Goal: Information Seeking & Learning: Learn about a topic

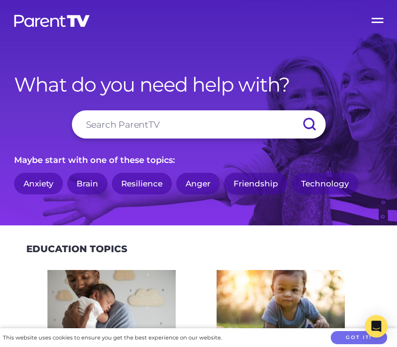
click at [170, 128] on input "search" at bounding box center [199, 124] width 254 height 28
type input "family ritual"
click at [293, 110] on input "submit" at bounding box center [309, 124] width 33 height 28
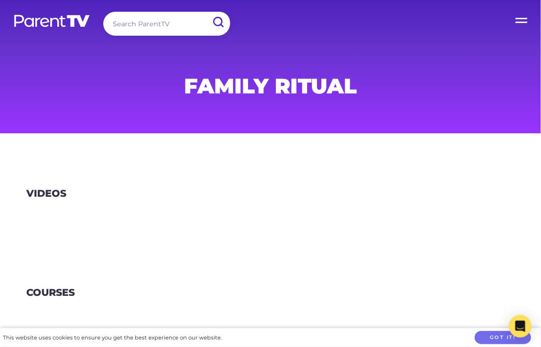
click at [133, 23] on input "search" at bounding box center [166, 24] width 127 height 24
type input "family"
click at [206, 12] on input "submit" at bounding box center [218, 22] width 24 height 21
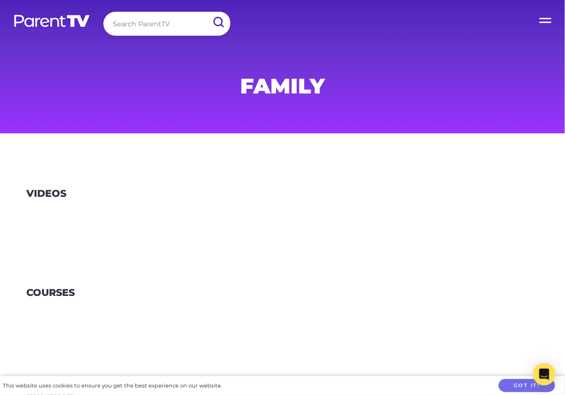
click at [147, 27] on input "search" at bounding box center [166, 24] width 127 height 24
type input "maggie dent"
click at [206, 12] on input "submit" at bounding box center [218, 22] width 24 height 21
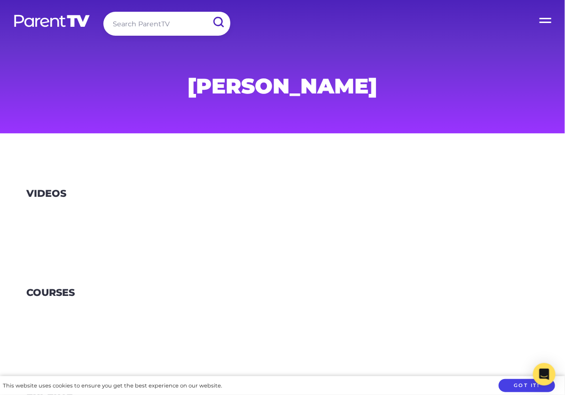
click at [533, 389] on button "Got it!" at bounding box center [527, 386] width 56 height 14
click at [50, 33] on link at bounding box center [52, 28] width 78 height 28
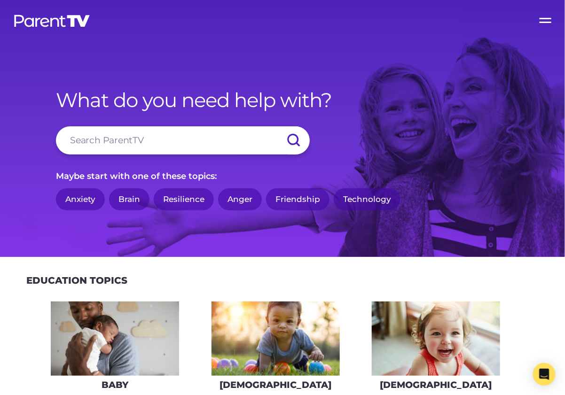
click at [116, 128] on input "search" at bounding box center [183, 140] width 254 height 28
type input "family"
click at [277, 126] on input "submit" at bounding box center [293, 140] width 33 height 28
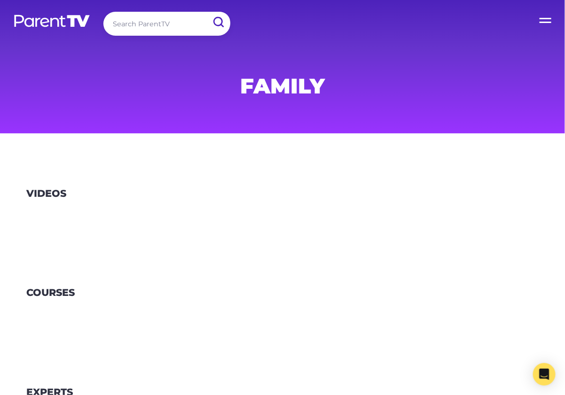
click at [149, 23] on input "search" at bounding box center [166, 24] width 127 height 24
type input "maggie dent"
click at [206, 12] on input "submit" at bounding box center [218, 22] width 24 height 21
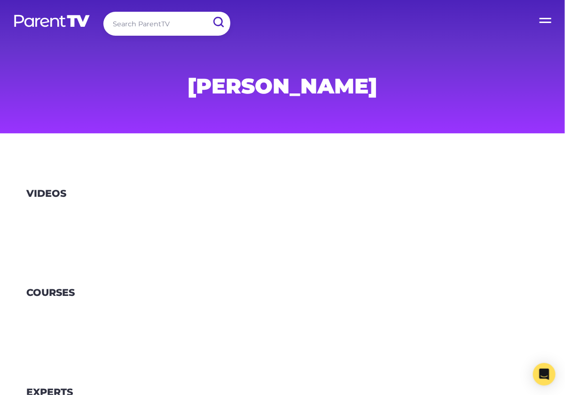
click at [55, 13] on div "maggie dent" at bounding box center [282, 66] width 481 height 133
click at [56, 27] on img at bounding box center [52, 21] width 78 height 14
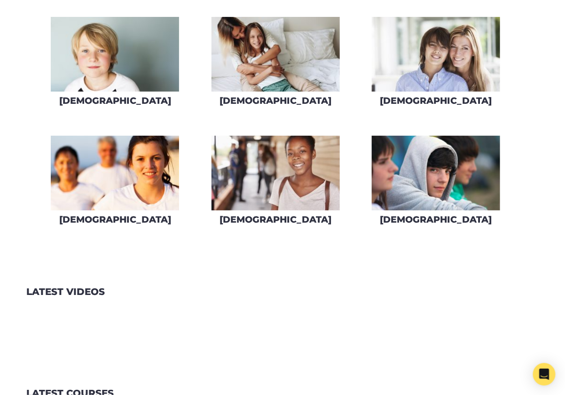
scroll to position [758, 0]
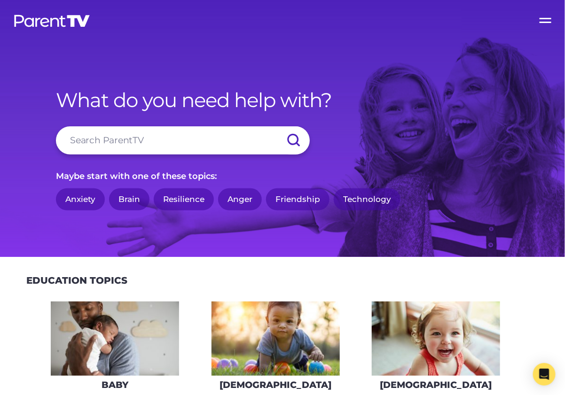
click at [312, 202] on link "Friendship" at bounding box center [297, 199] width 63 height 22
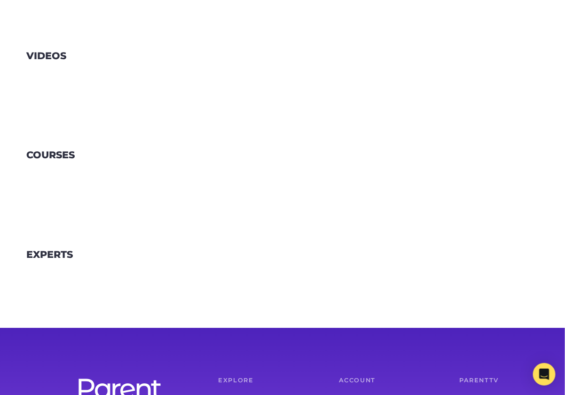
scroll to position [223, 0]
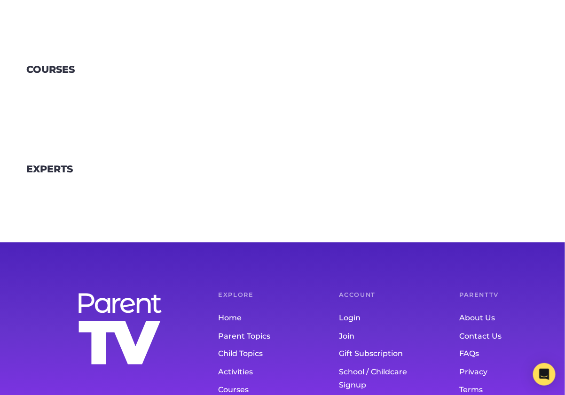
click at [236, 315] on link "Home" at bounding box center [260, 319] width 83 height 18
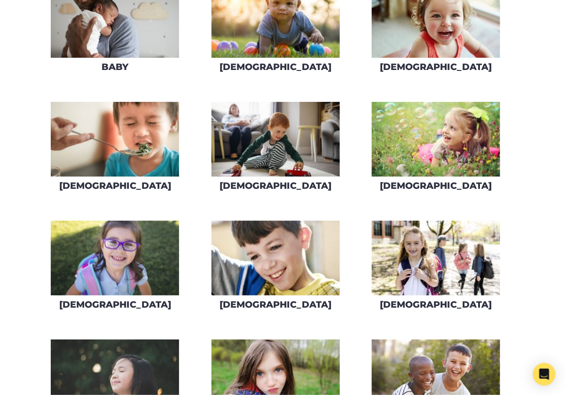
scroll to position [323, 0]
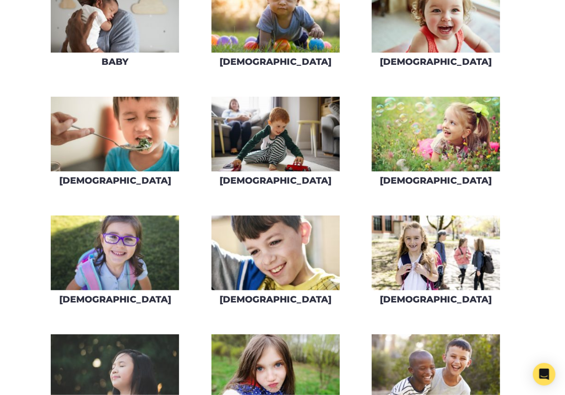
click at [267, 247] on img at bounding box center [275, 253] width 128 height 75
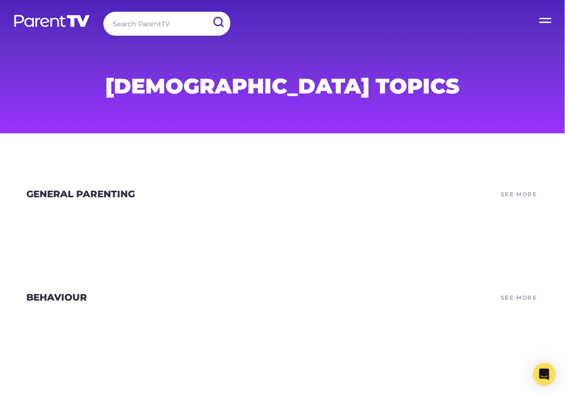
click at [514, 190] on link "See More" at bounding box center [518, 194] width 39 height 13
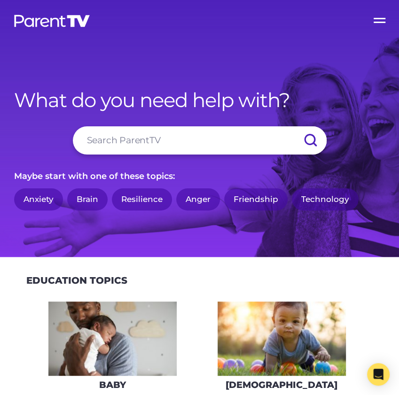
click at [170, 146] on input "search" at bounding box center [200, 140] width 254 height 28
type input "screen time"
click at [294, 126] on input "submit" at bounding box center [310, 140] width 33 height 28
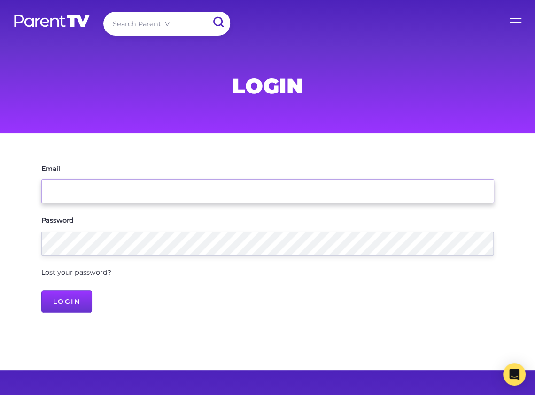
type input "[EMAIL_ADDRESS][DOMAIN_NAME]"
